Goal: Navigation & Orientation: Find specific page/section

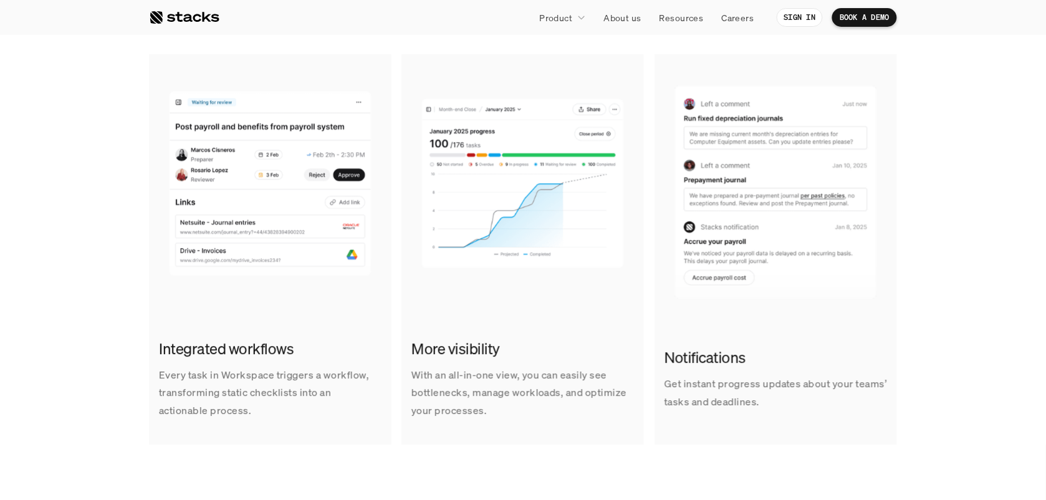
scroll to position [824, 0]
click at [625, 14] on p "About us" at bounding box center [622, 17] width 37 height 13
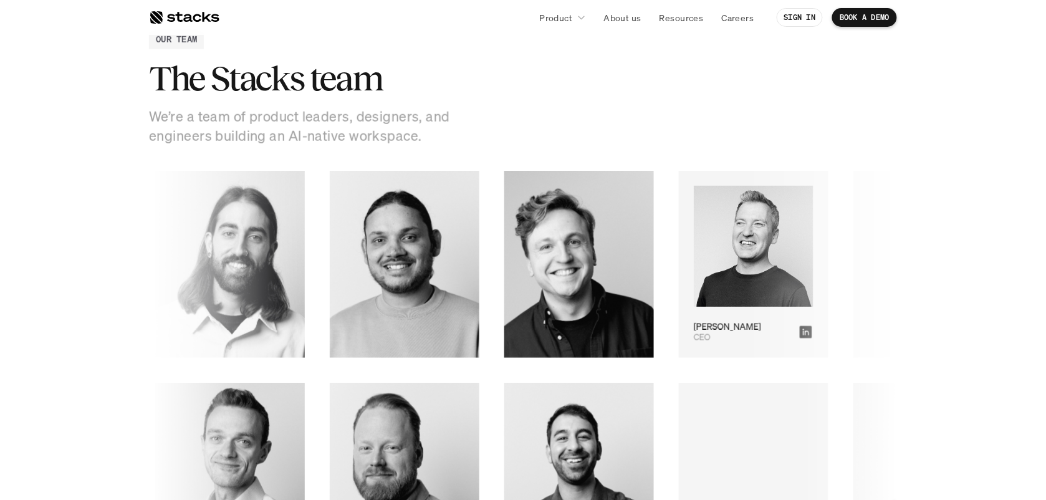
scroll to position [1692, 0]
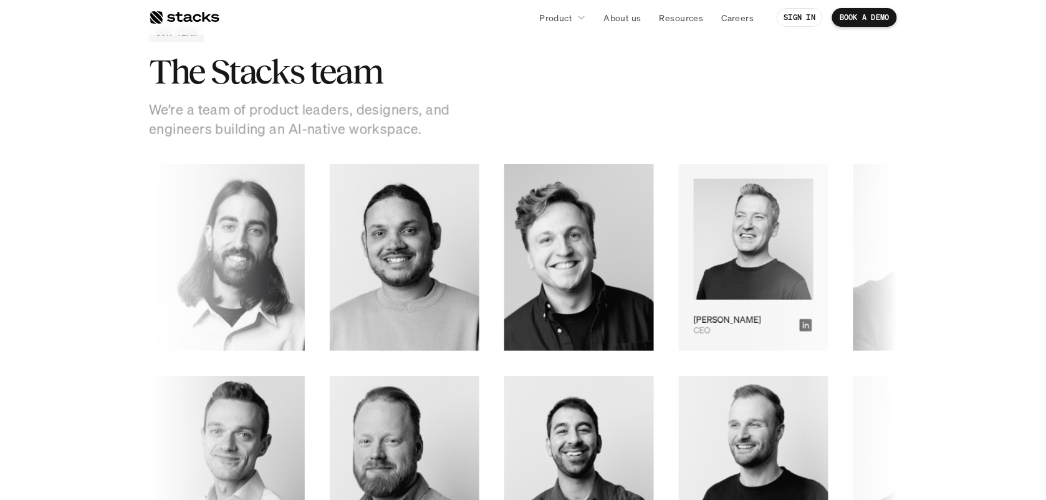
click at [654, 300] on div "CEO [PERSON_NAME]" at bounding box center [729, 257] width 150 height 187
click at [776, 326] on icon at bounding box center [783, 324] width 15 height 15
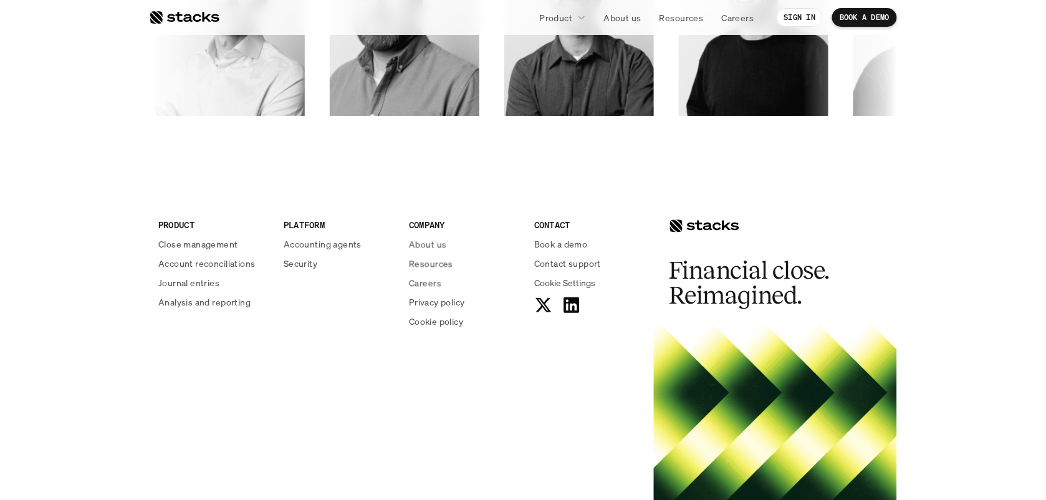
scroll to position [2217, 0]
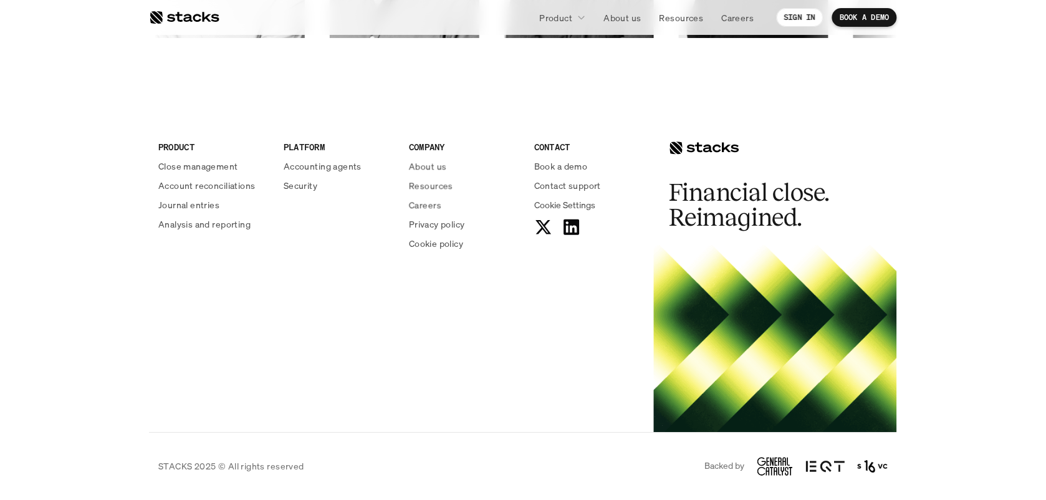
click at [864, 460] on img at bounding box center [872, 466] width 30 height 15
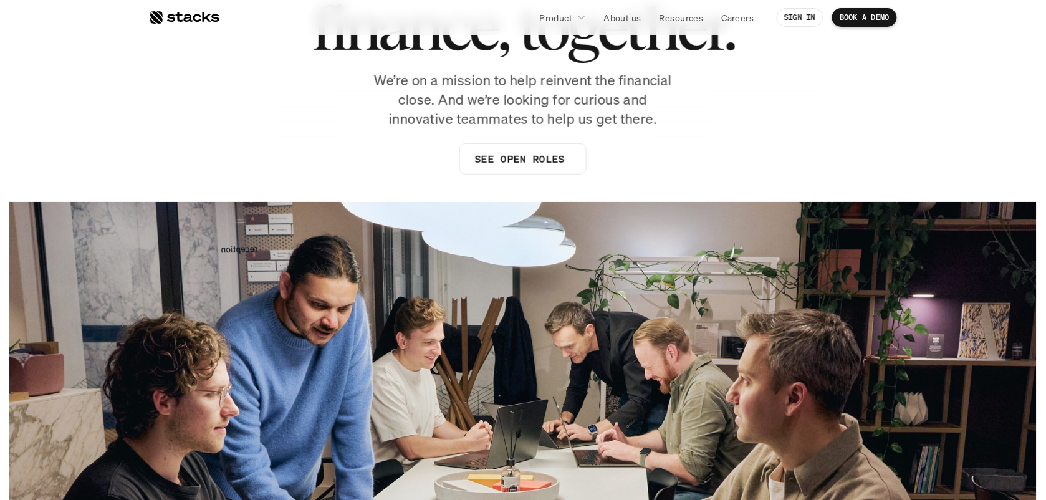
scroll to position [0, 0]
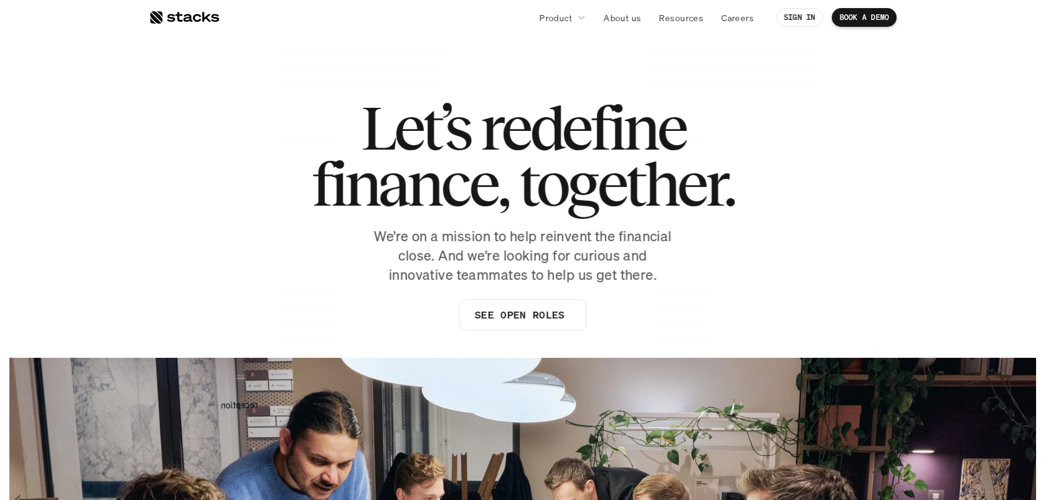
click at [183, 11] on div at bounding box center [184, 17] width 70 height 15
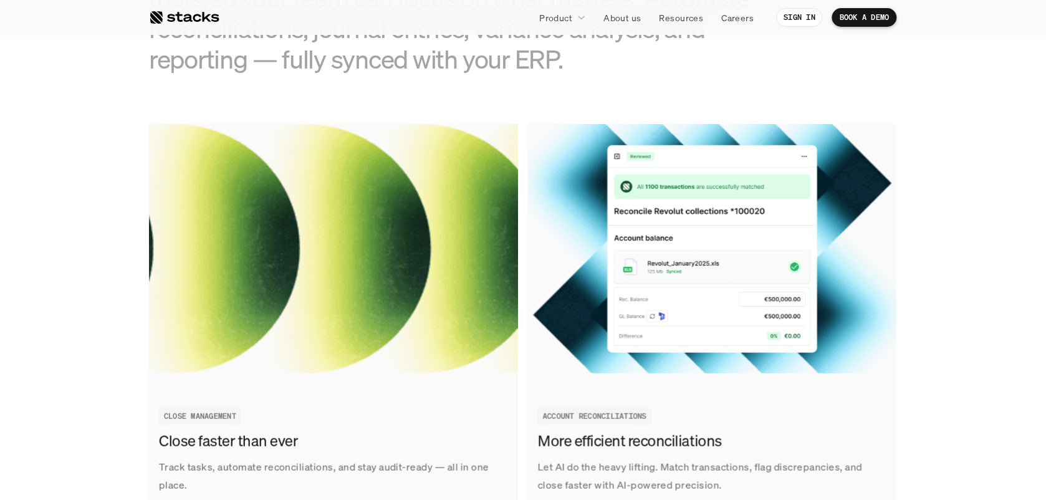
scroll to position [1375, 0]
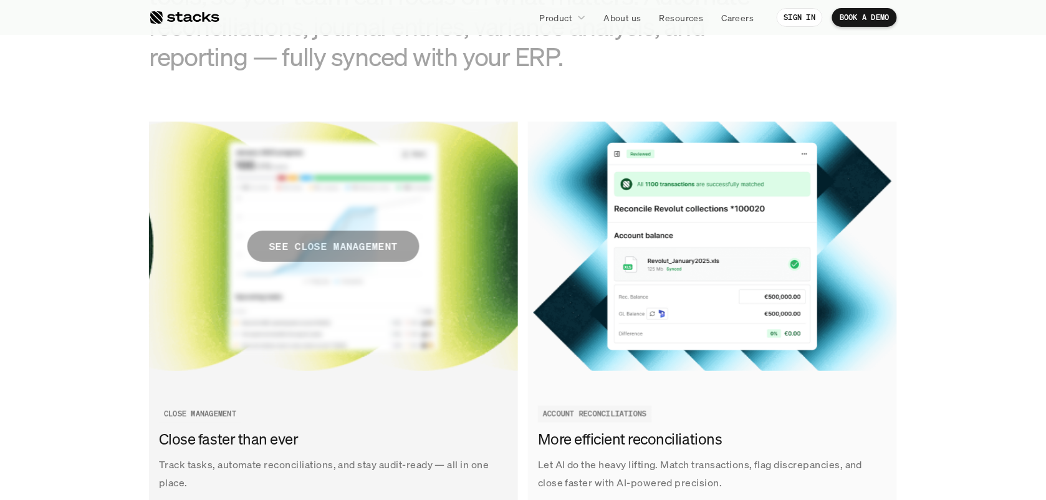
click at [340, 248] on p "SEE CLOSE MANAGEMENT" at bounding box center [333, 246] width 128 height 18
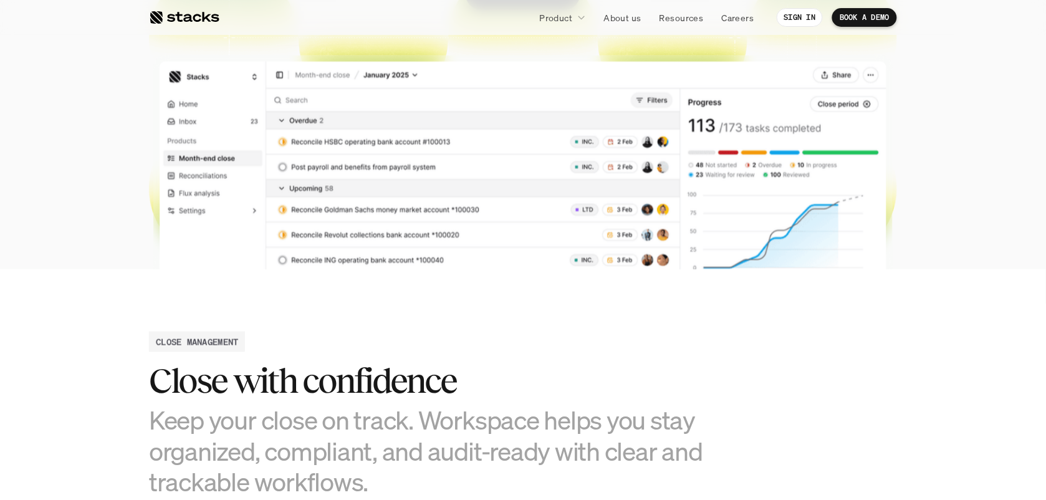
scroll to position [332, 0]
